Goal: Transaction & Acquisition: Purchase product/service

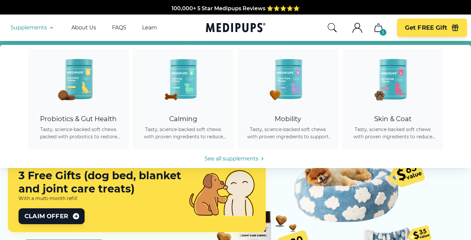
click at [45, 29] on span "Supplements" at bounding box center [29, 27] width 36 height 7
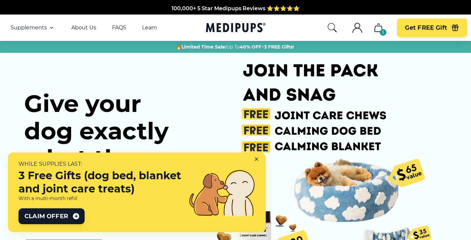
click at [45, 29] on span "Supplements" at bounding box center [29, 27] width 36 height 7
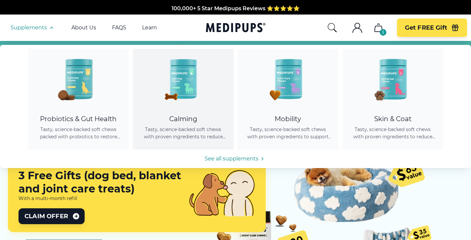
click at [188, 102] on img at bounding box center [183, 79] width 60 height 60
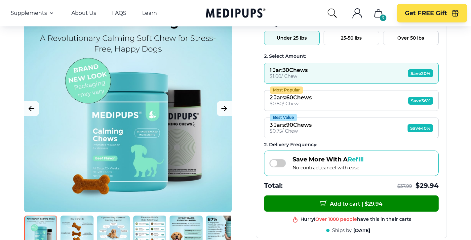
scroll to position [118, 0]
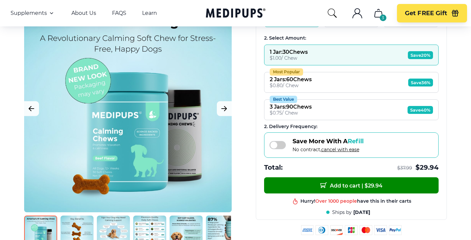
click at [280, 144] on span at bounding box center [277, 145] width 17 height 8
click at [279, 144] on span at bounding box center [277, 145] width 17 height 8
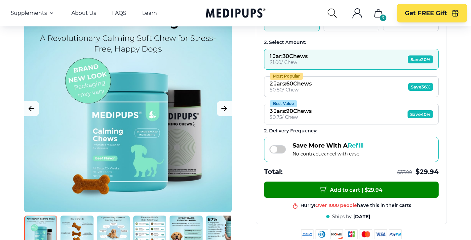
scroll to position [128, 0]
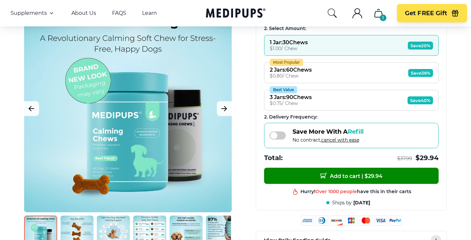
click at [276, 134] on span at bounding box center [277, 136] width 17 height 8
click at [360, 15] on icon ".cls-1{fill:none;stroke:currentColor;stroke-miterlimit:10;stroke-width:1.5px;}" at bounding box center [357, 13] width 11 height 11
